Goal: Book appointment/travel/reservation

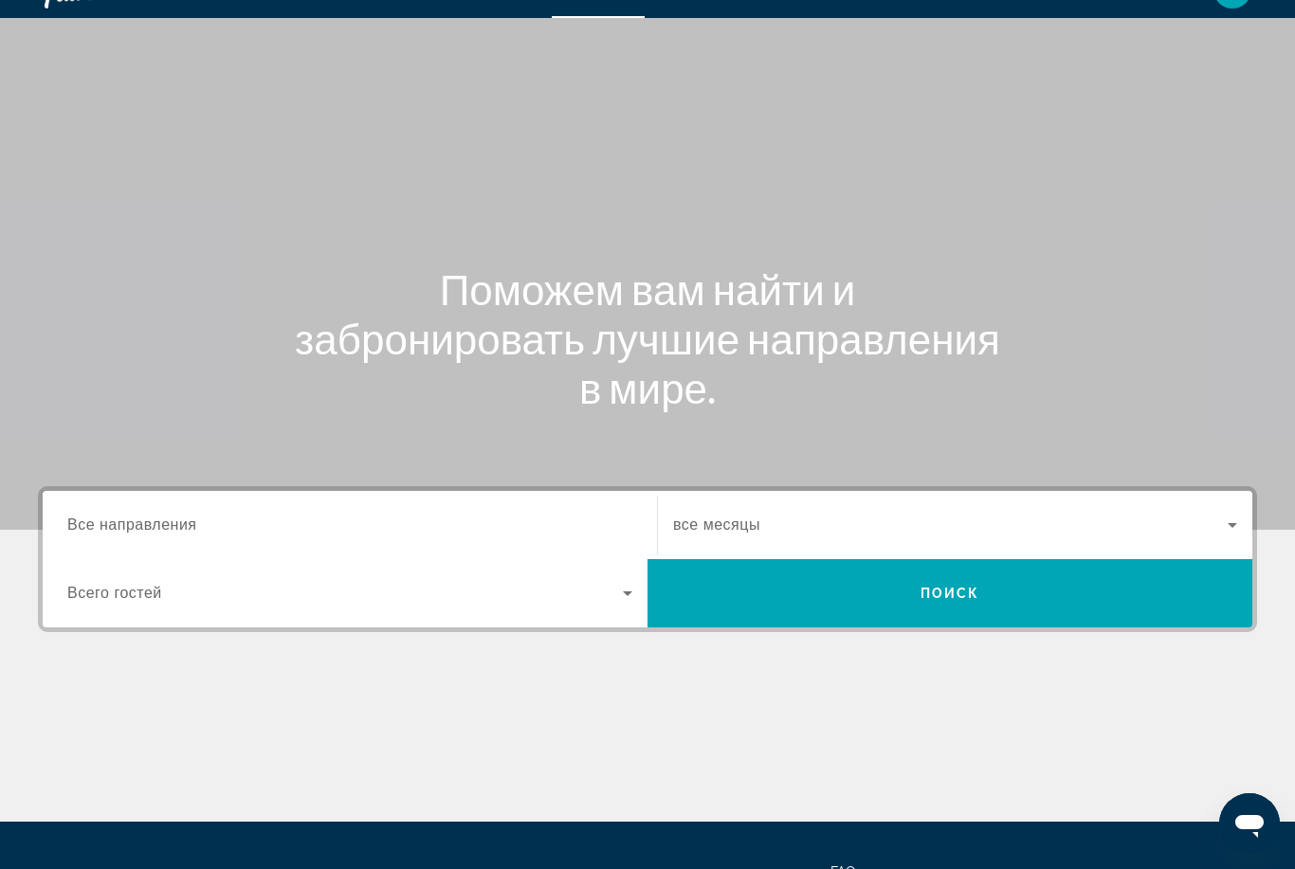
scroll to position [56, 0]
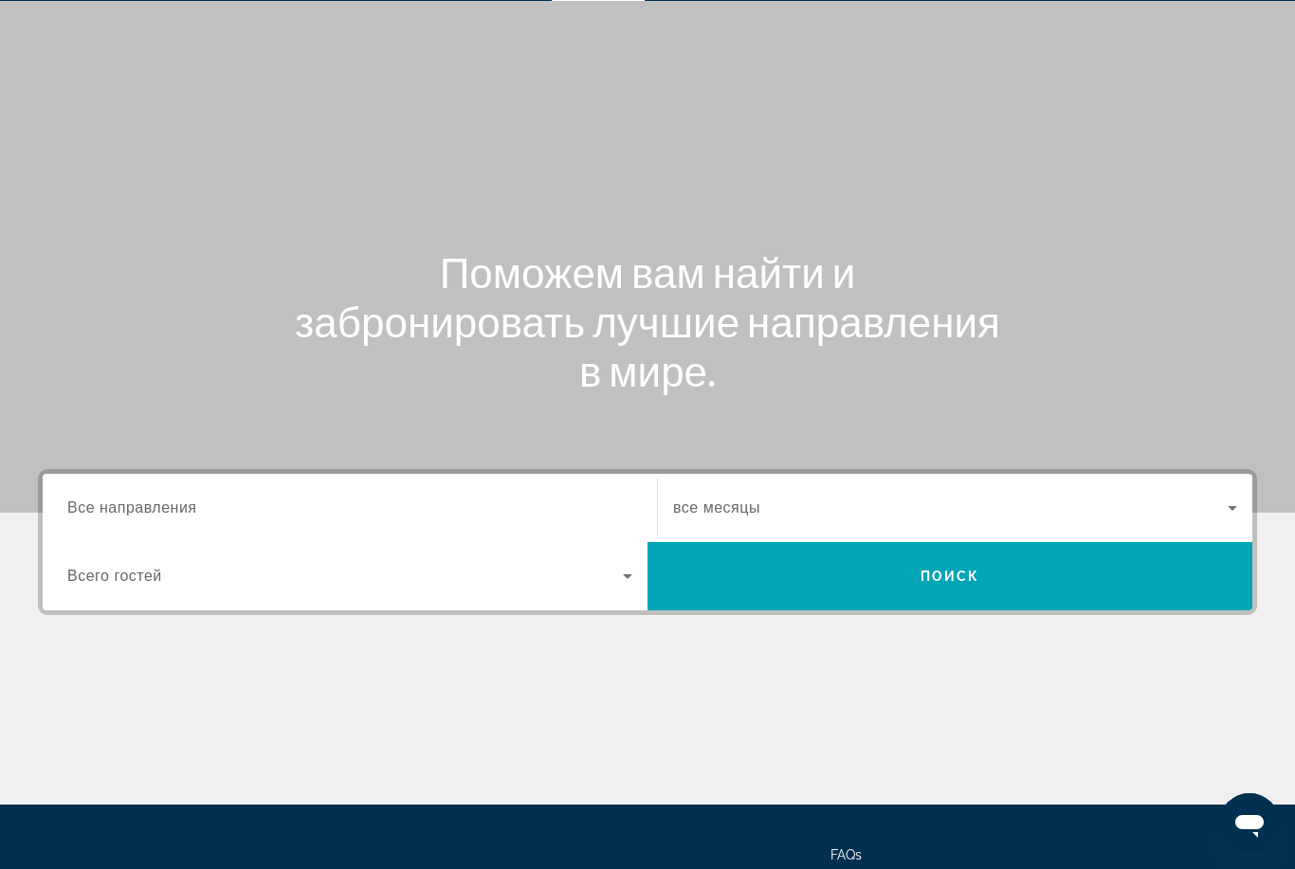
click at [182, 500] on span "Все направления" at bounding box center [132, 508] width 130 height 16
click at [182, 499] on input "Destination Все направления" at bounding box center [349, 509] width 565 height 23
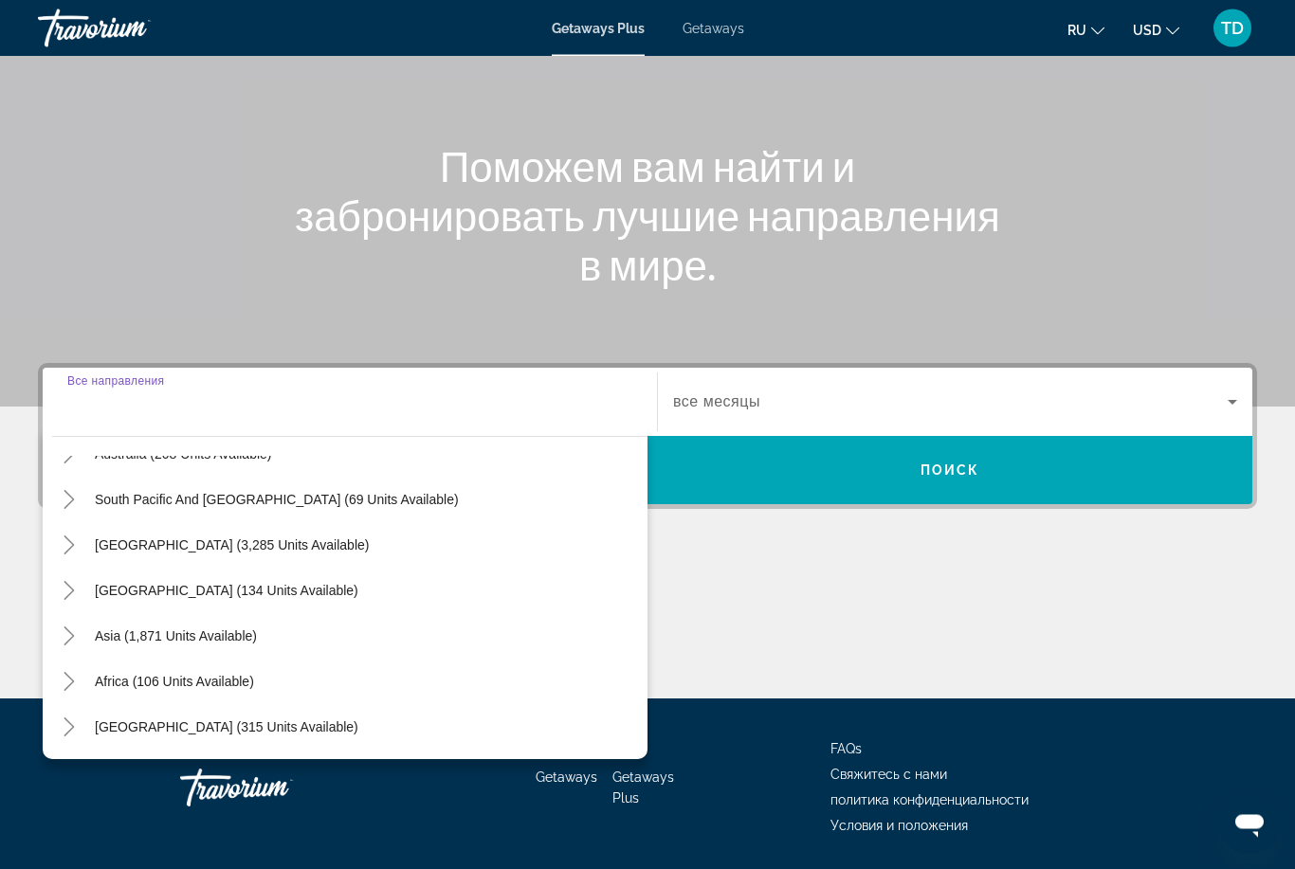
scroll to position [162, 0]
click at [168, 730] on span "[GEOGRAPHIC_DATA] (315 units available)" at bounding box center [227, 726] width 264 height 15
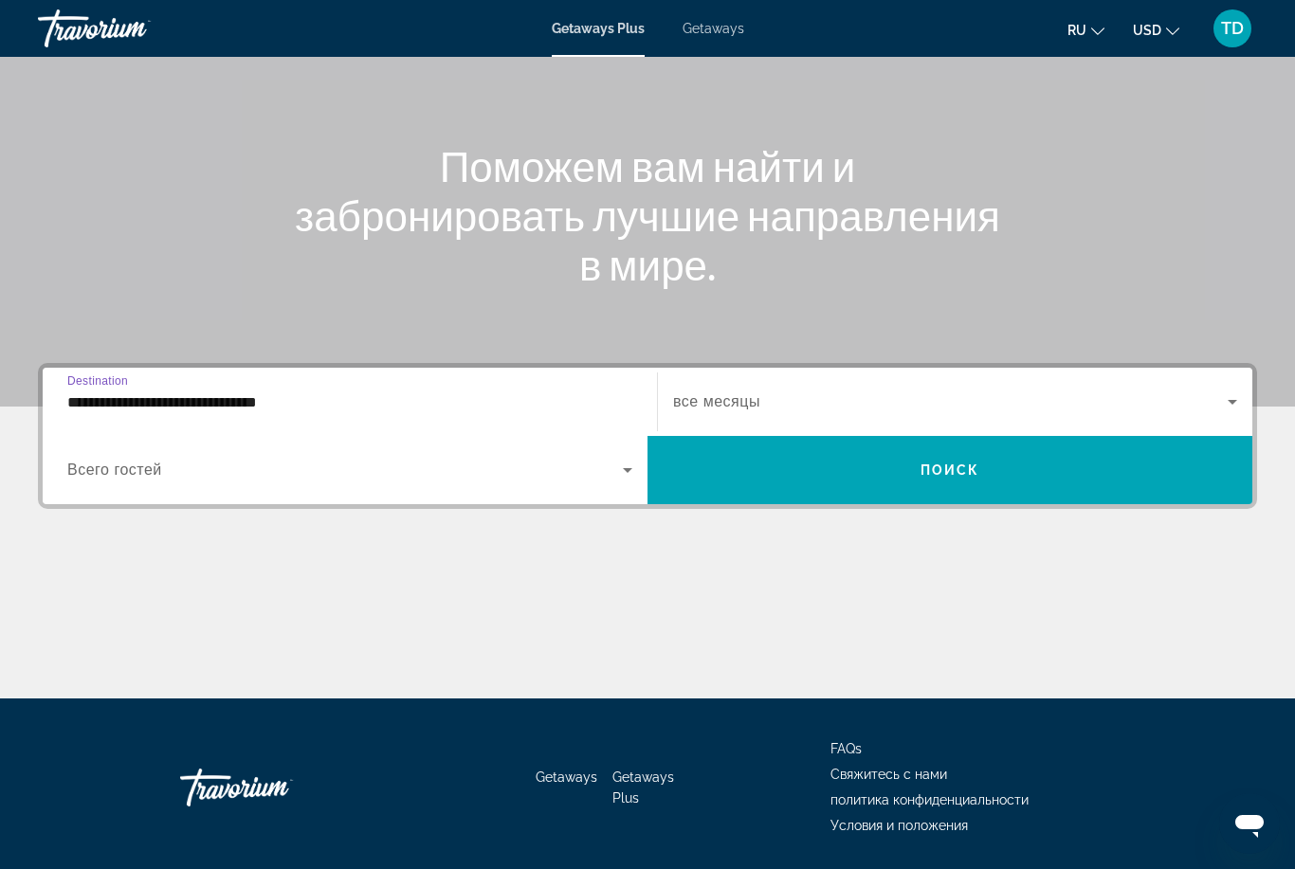
click at [209, 400] on input "**********" at bounding box center [349, 403] width 565 height 23
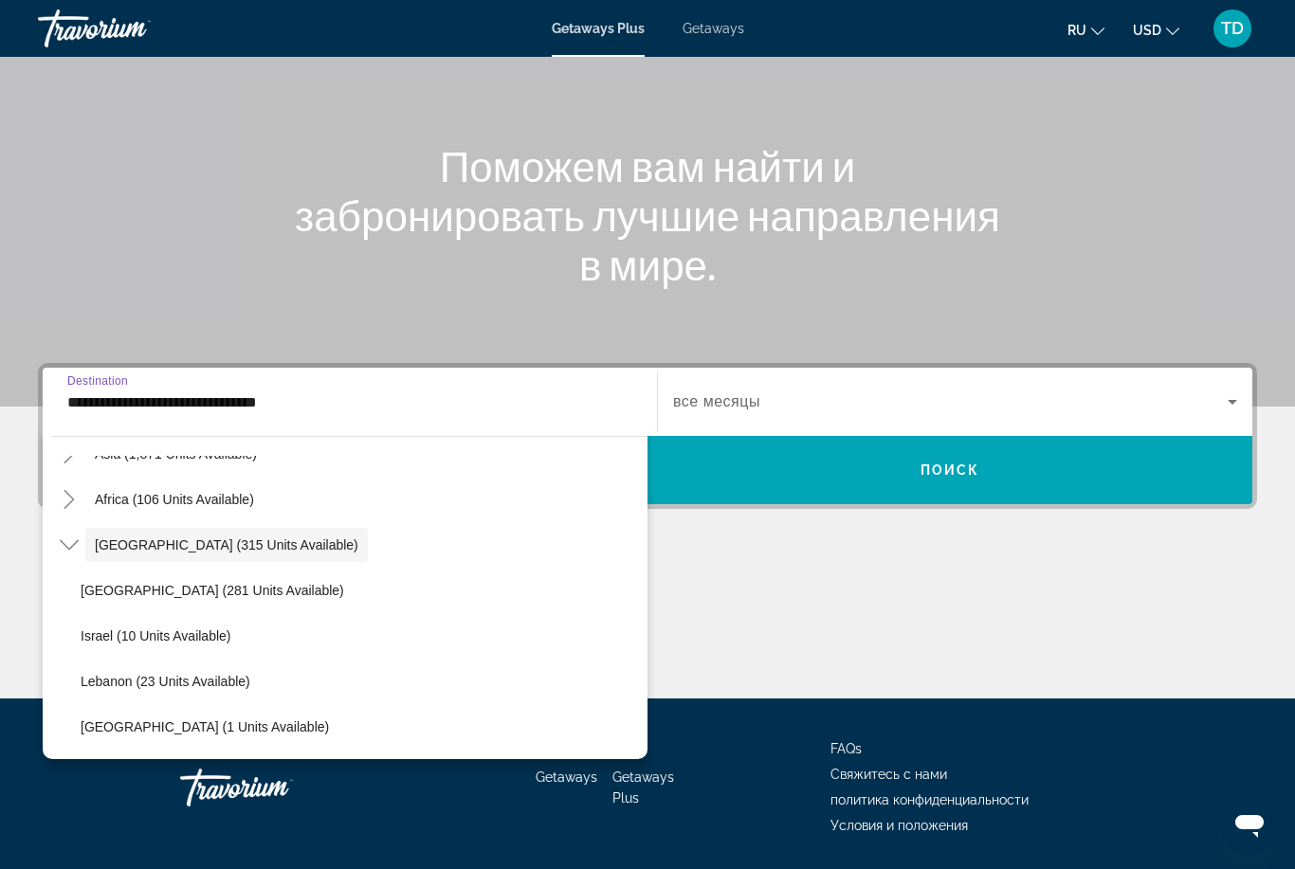
scroll to position [489, 0]
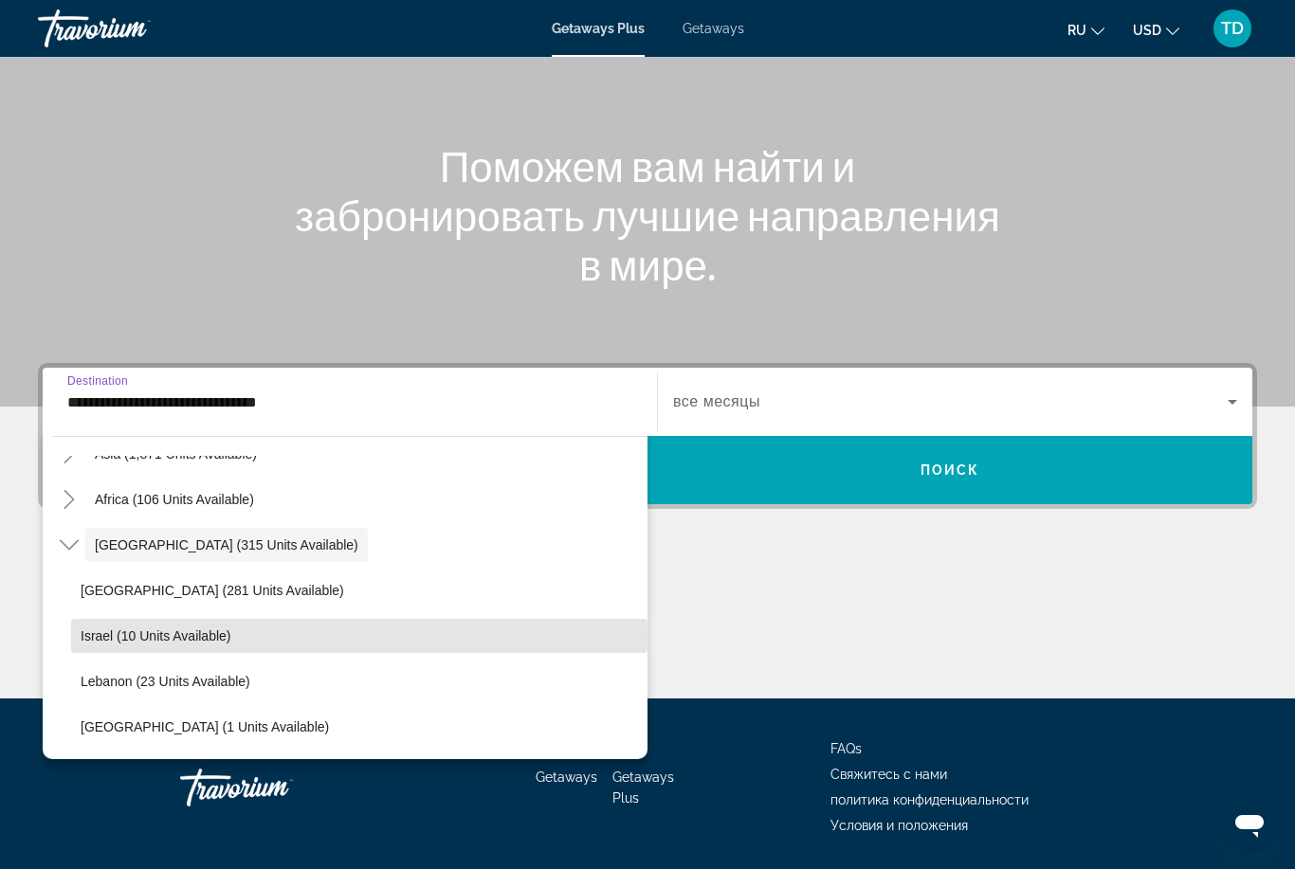
click at [209, 638] on span "Israel (10 units available)" at bounding box center [156, 635] width 150 height 15
type input "**********"
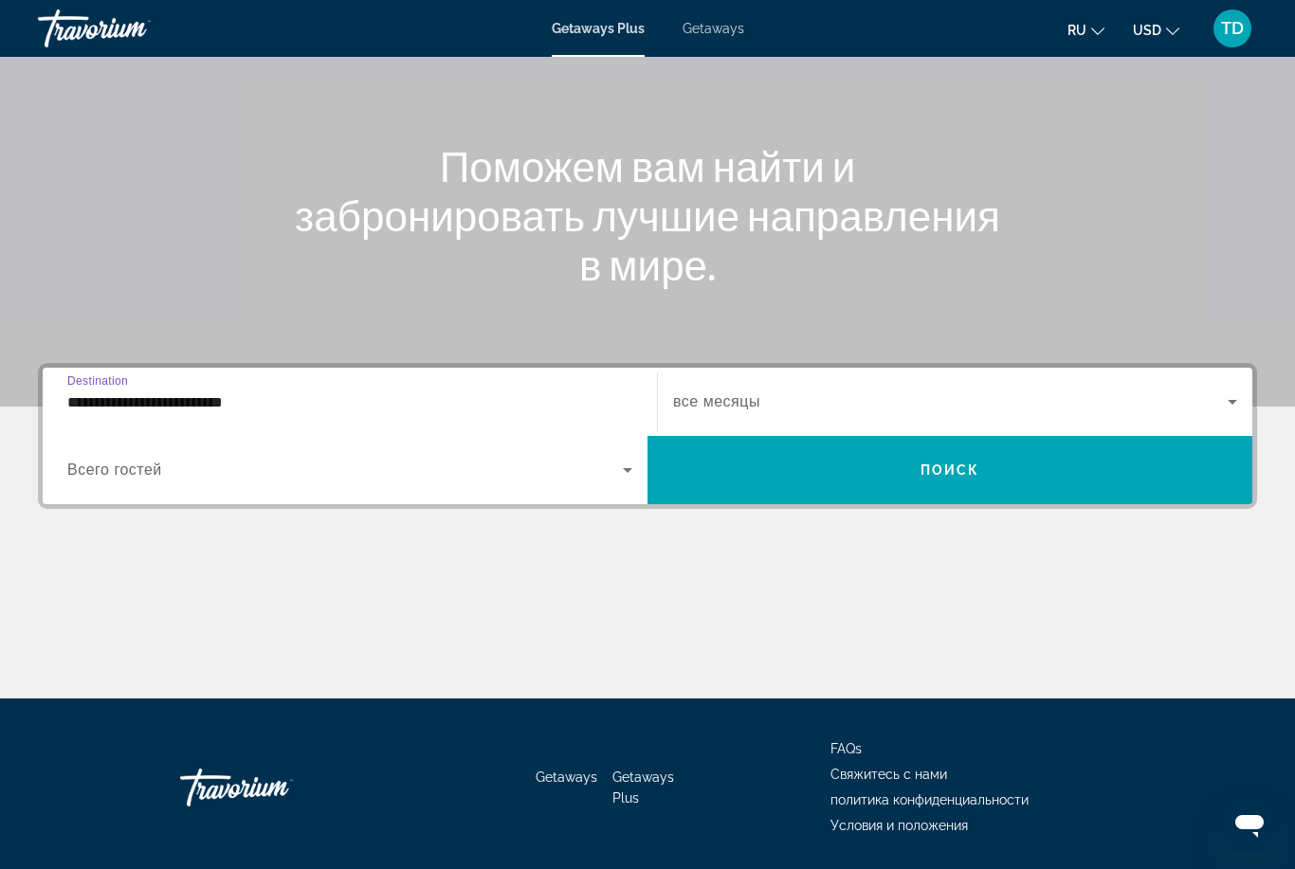
click at [947, 467] on span "Поиск" at bounding box center [950, 470] width 60 height 15
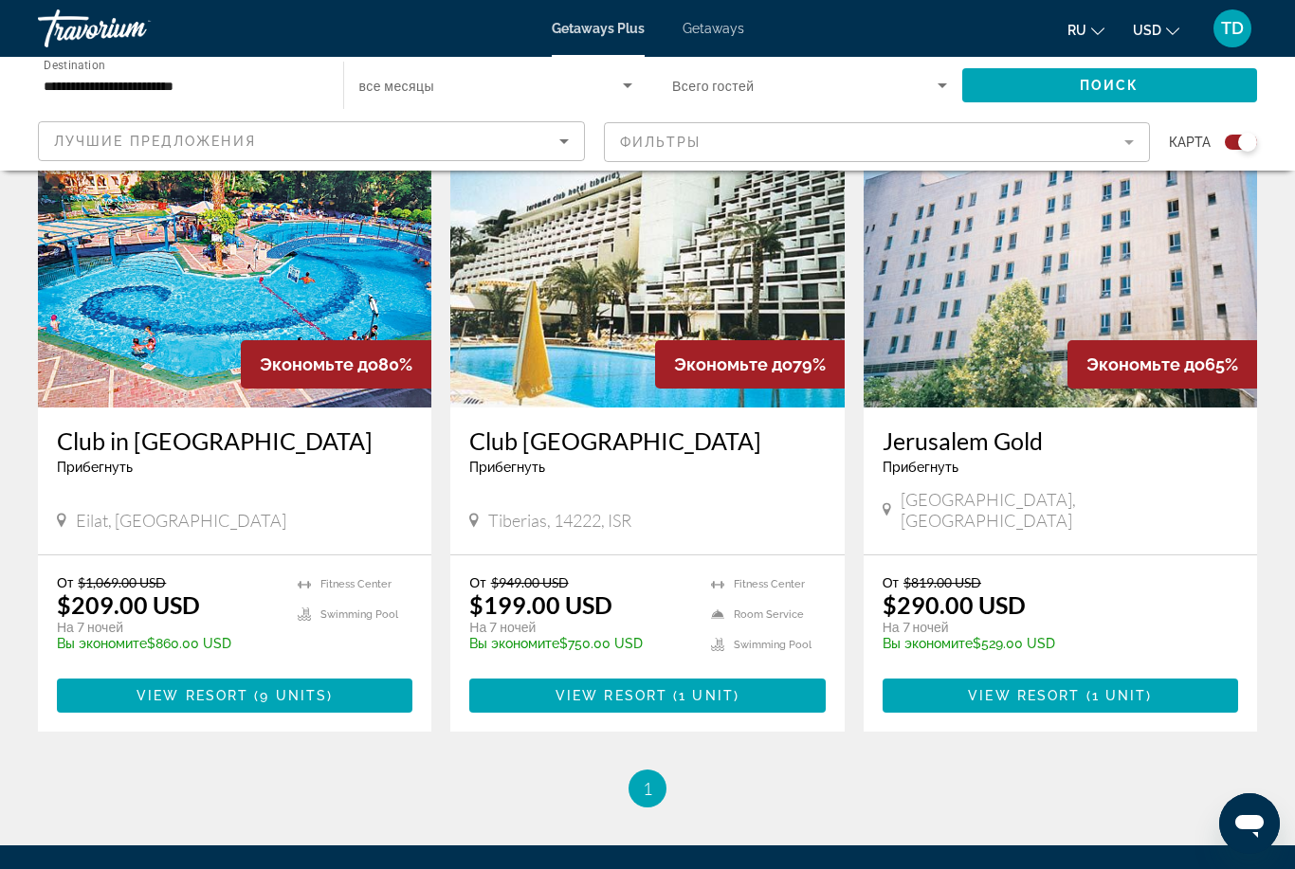
scroll to position [719, 0]
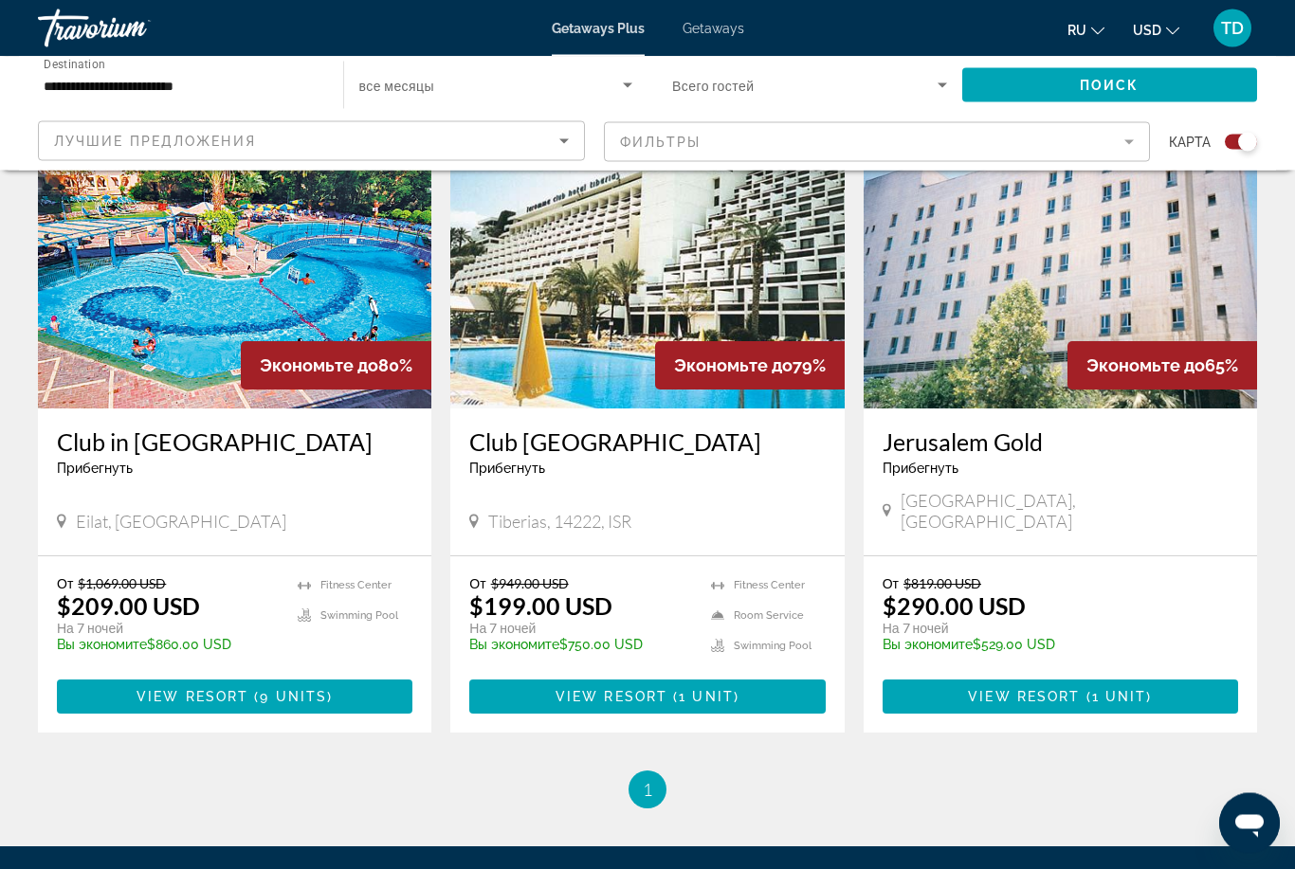
click at [237, 675] on span "Main content" at bounding box center [234, 698] width 355 height 46
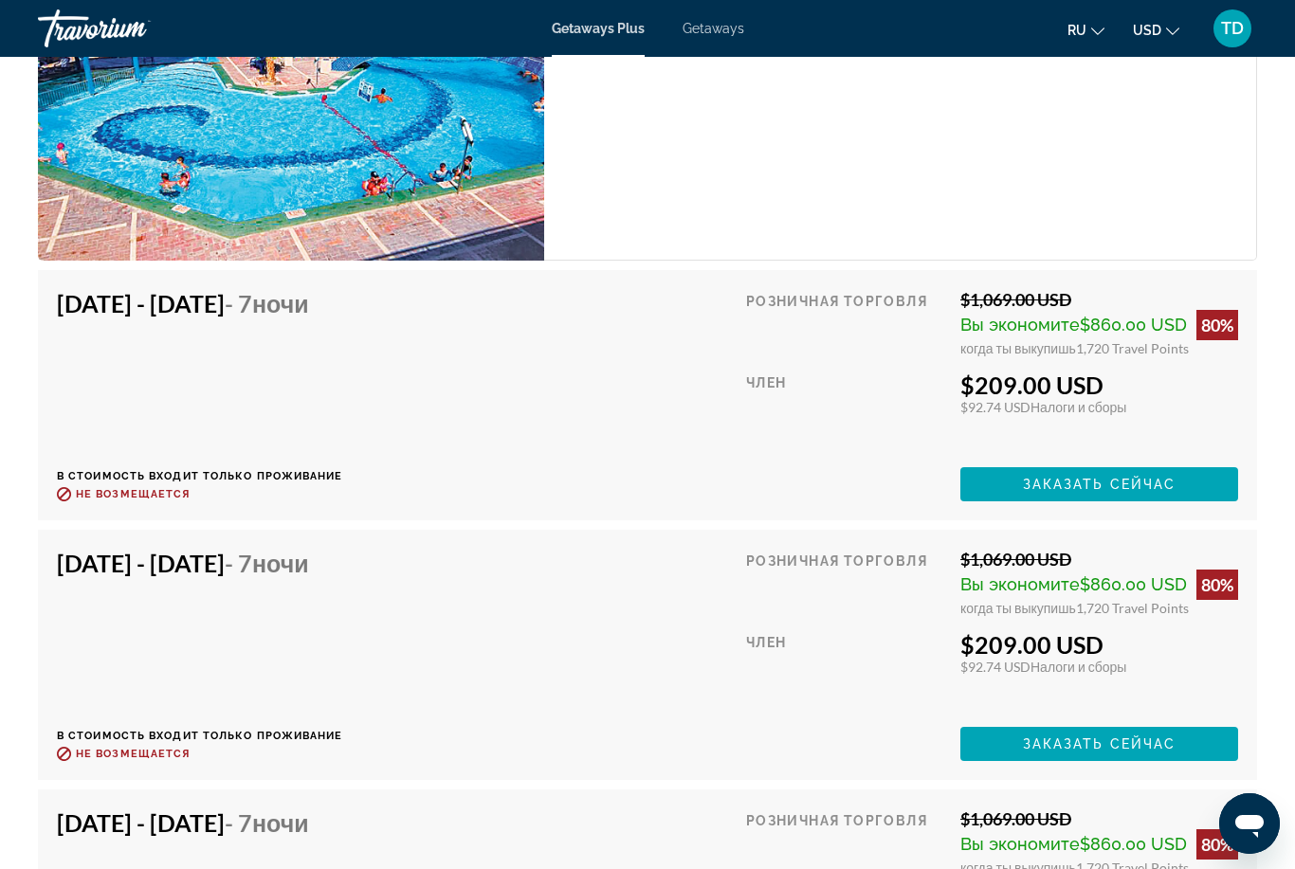
scroll to position [3261, 0]
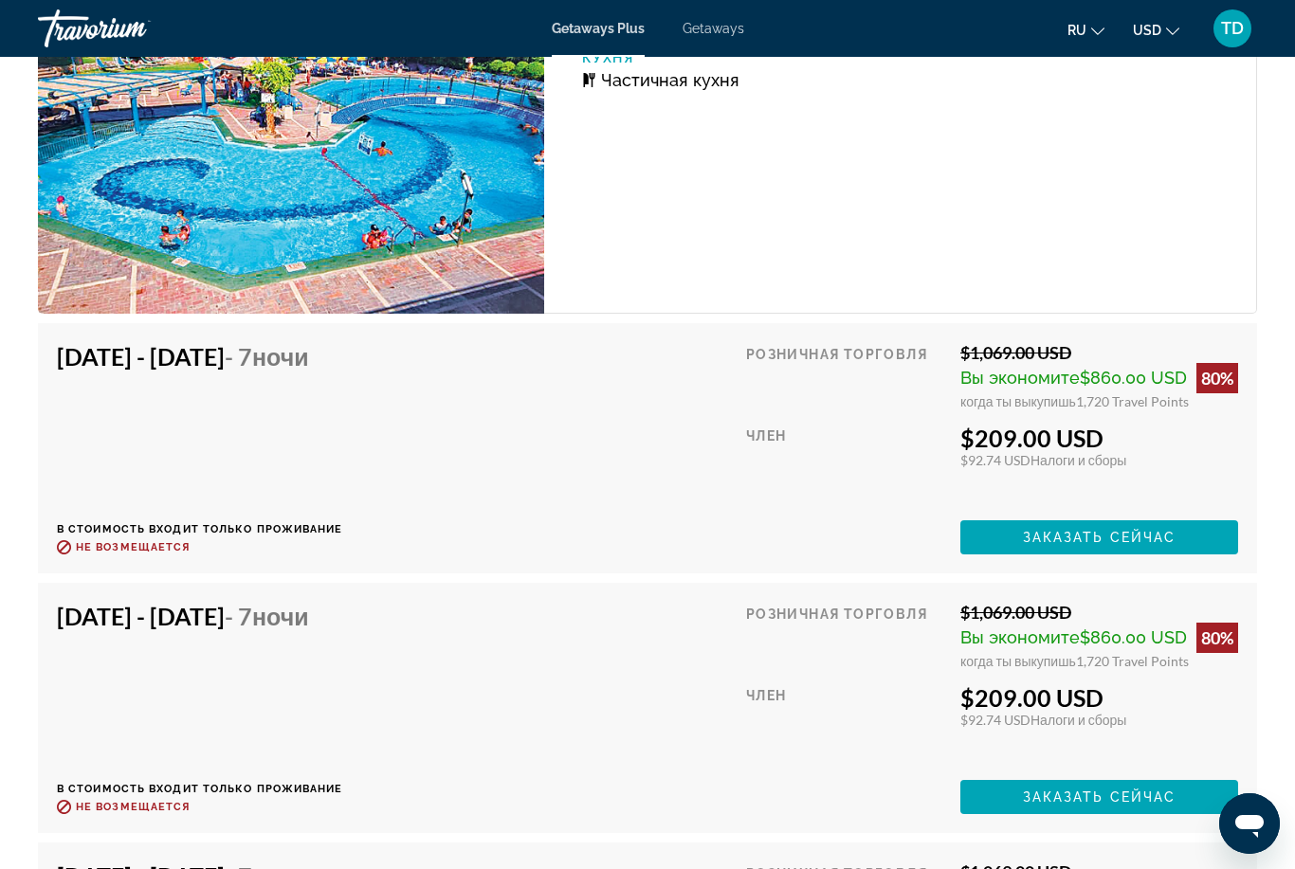
click at [0, 53] on mat-toolbar "Getaways Plus Getaways ru English Español Français Italiano Português русский U…" at bounding box center [647, 28] width 1295 height 57
click at [658, 447] on div "[DATE] - [DATE] - 7 ночи В стоимость входит только проживание Возврат до : Не в…" at bounding box center [647, 448] width 1181 height 212
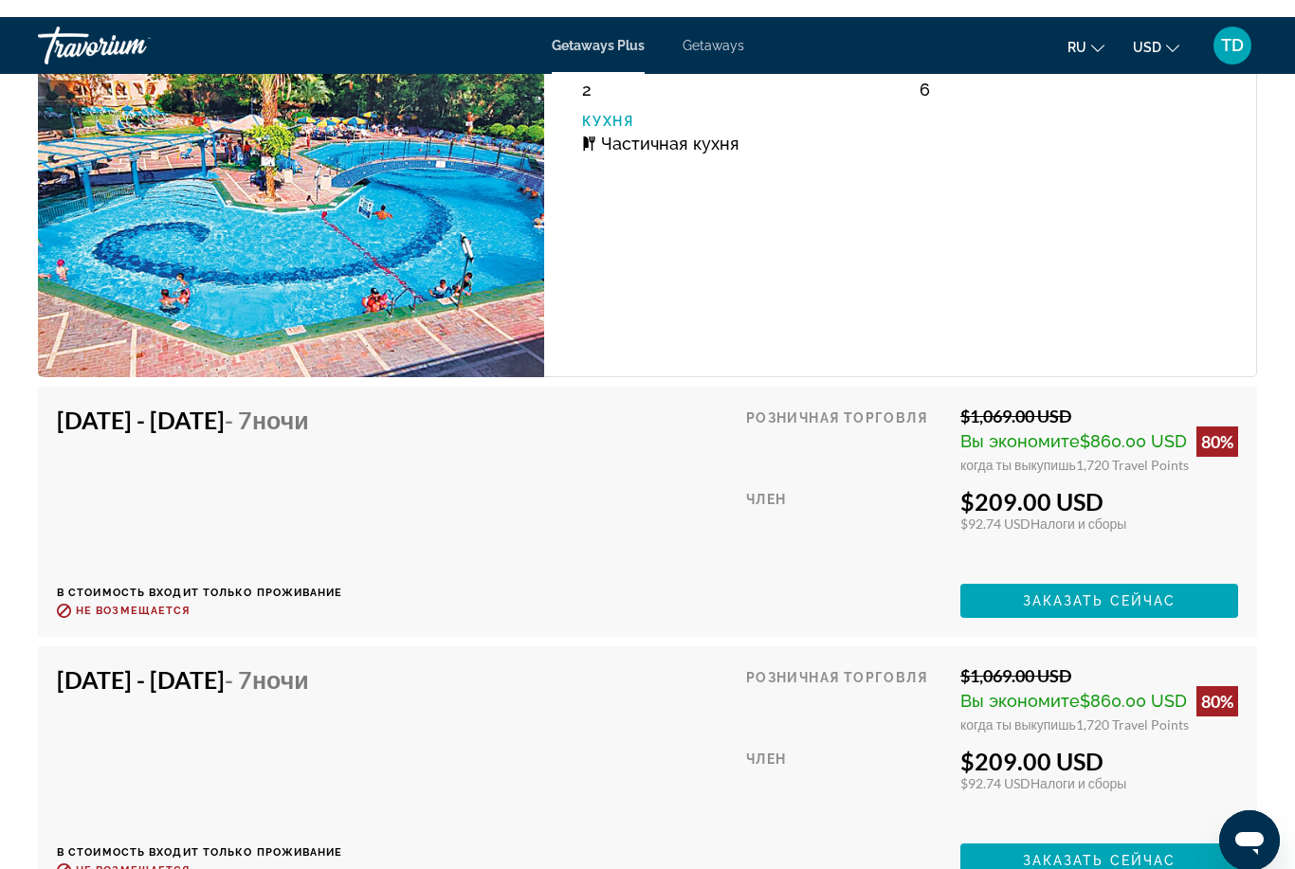
scroll to position [3197, 0]
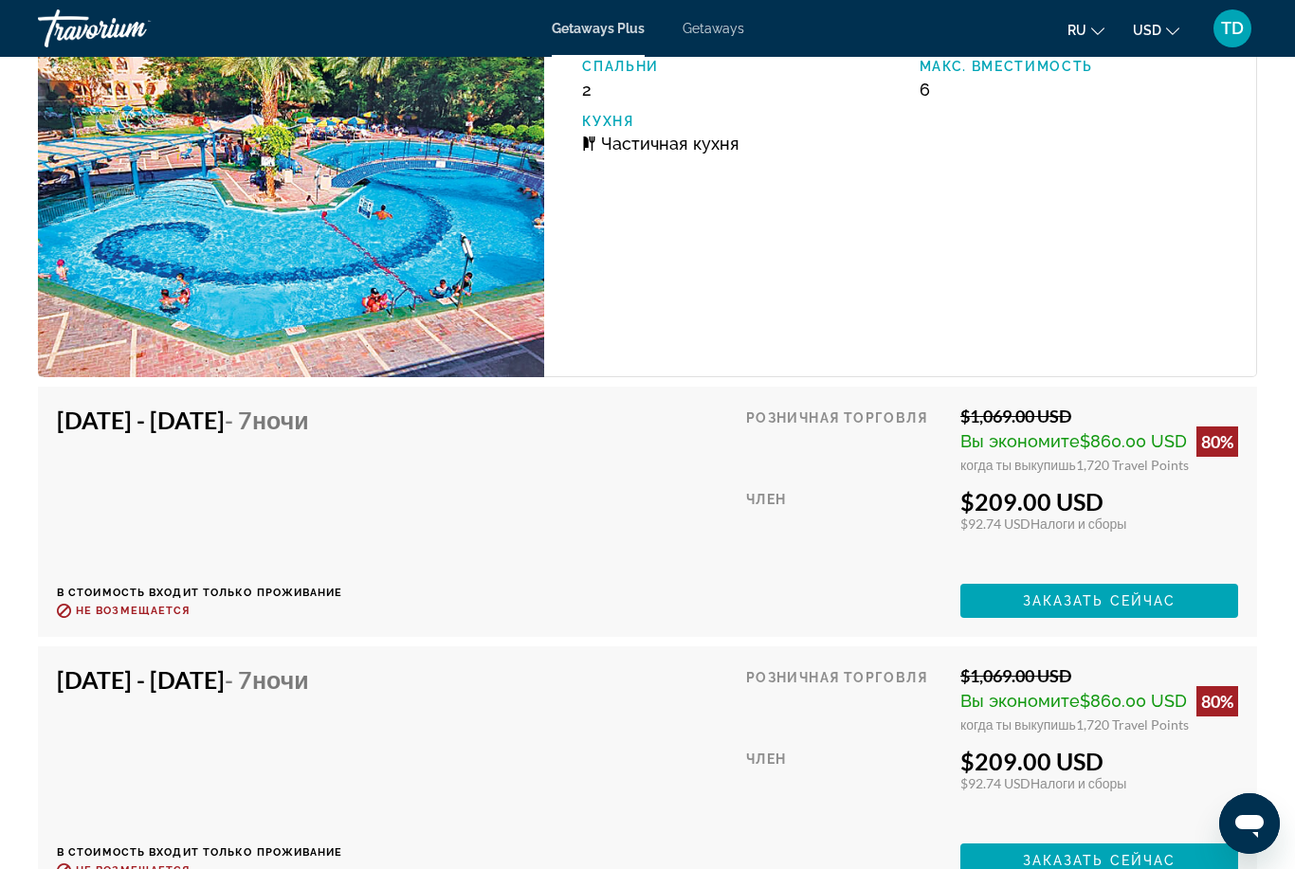
click at [756, 528] on div "Член" at bounding box center [846, 528] width 200 height 82
click at [145, 116] on img "Main content" at bounding box center [291, 184] width 506 height 386
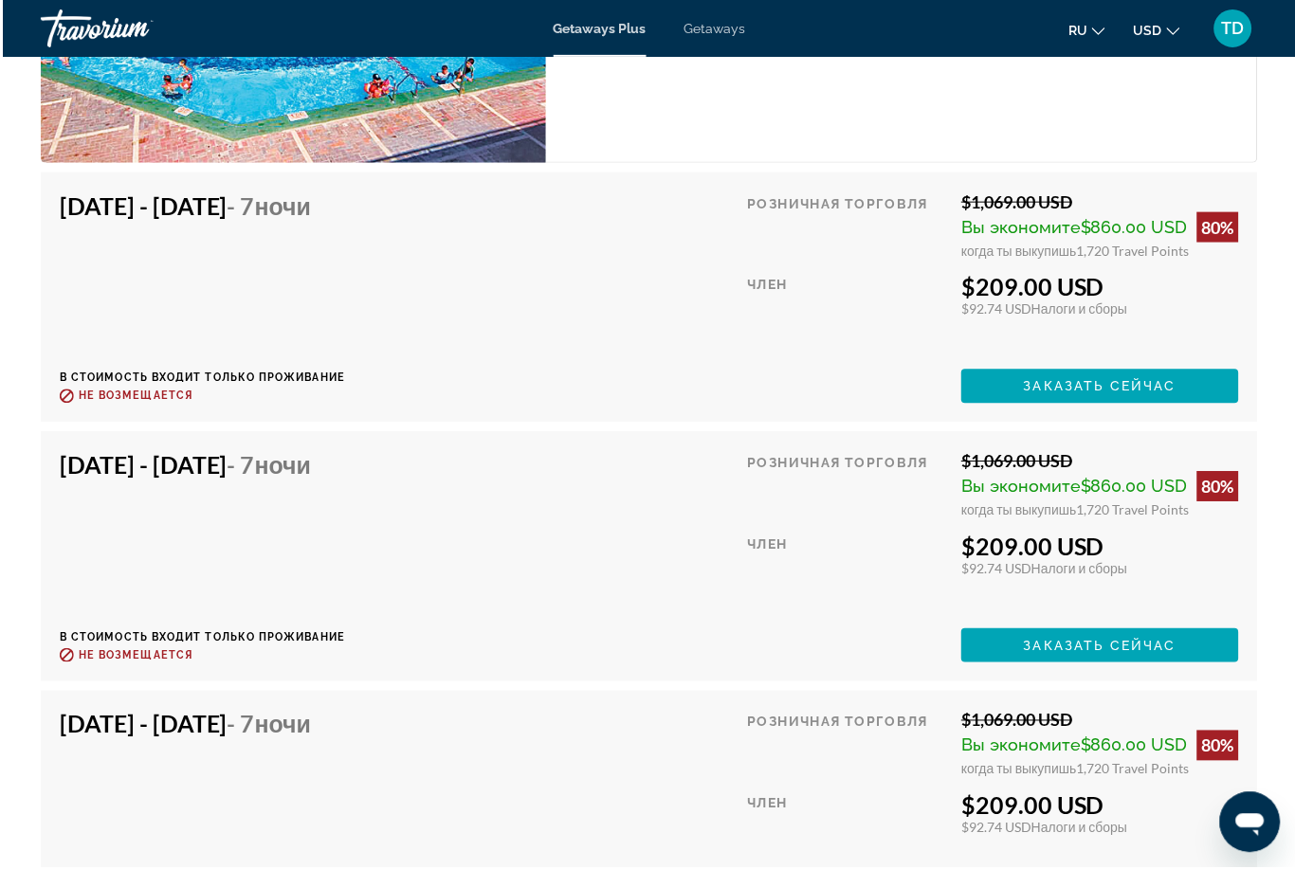
scroll to position [3349, 0]
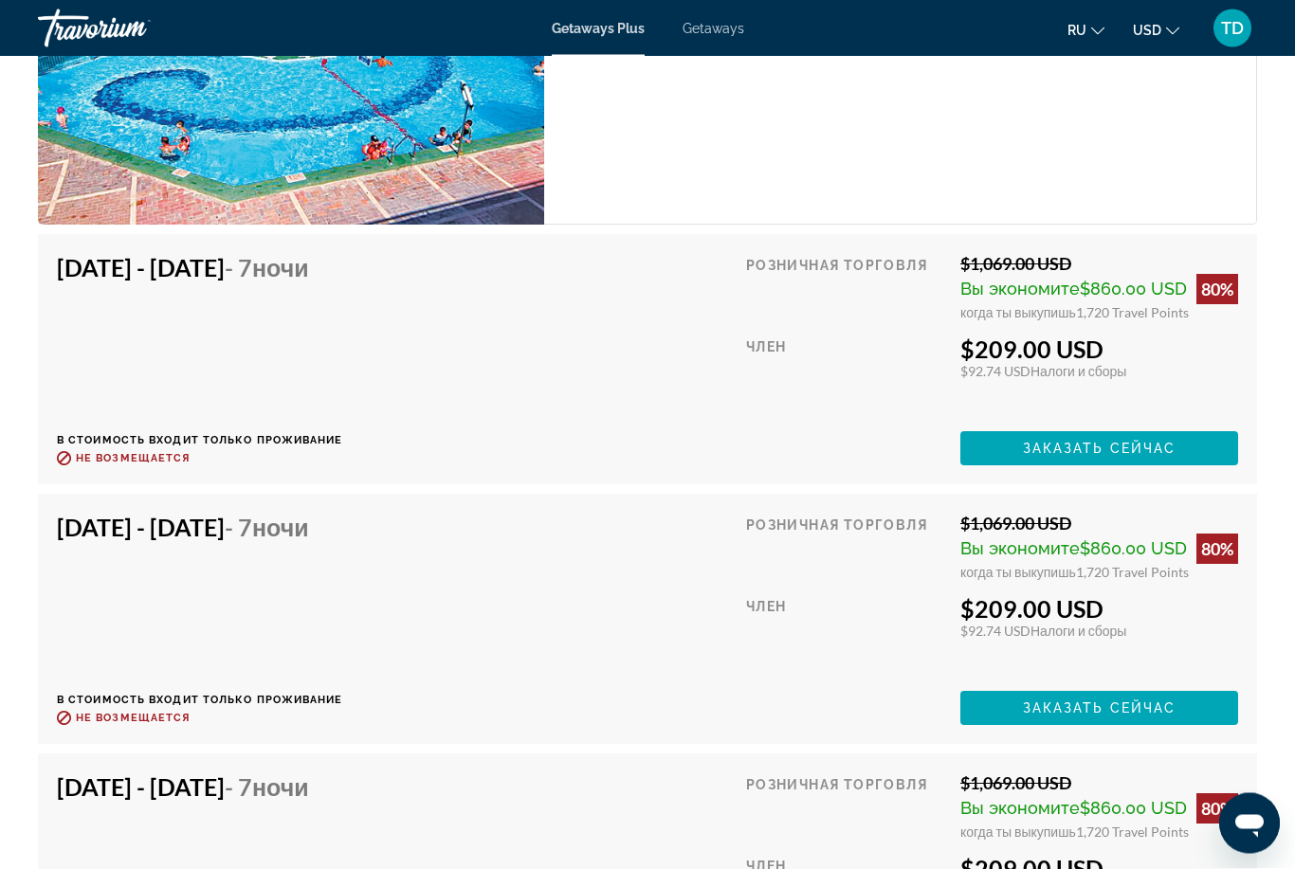
click at [0, 52] on div "Getaways Plus Getaways ru English Español Français Italiano Português русский U…" at bounding box center [647, 28] width 1295 height 49
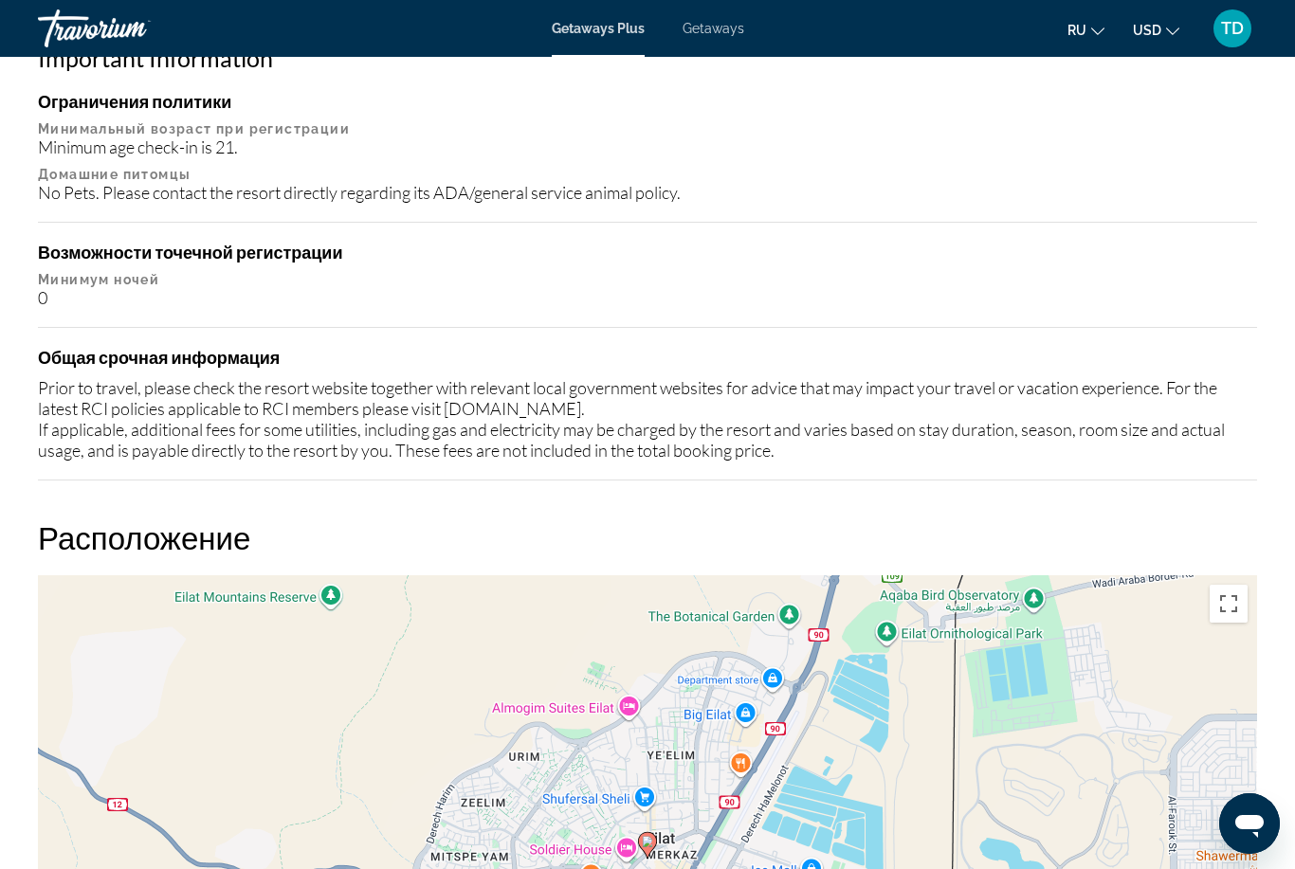
scroll to position [1943, 0]
